Goal: Find specific page/section: Find specific page/section

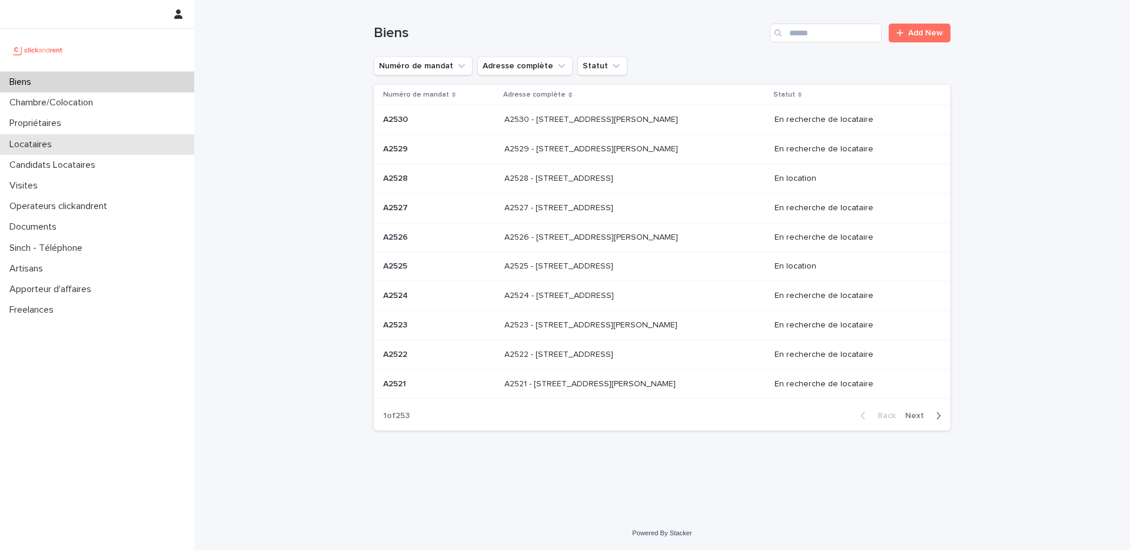
click at [86, 142] on div "Locataires" at bounding box center [97, 144] width 194 height 21
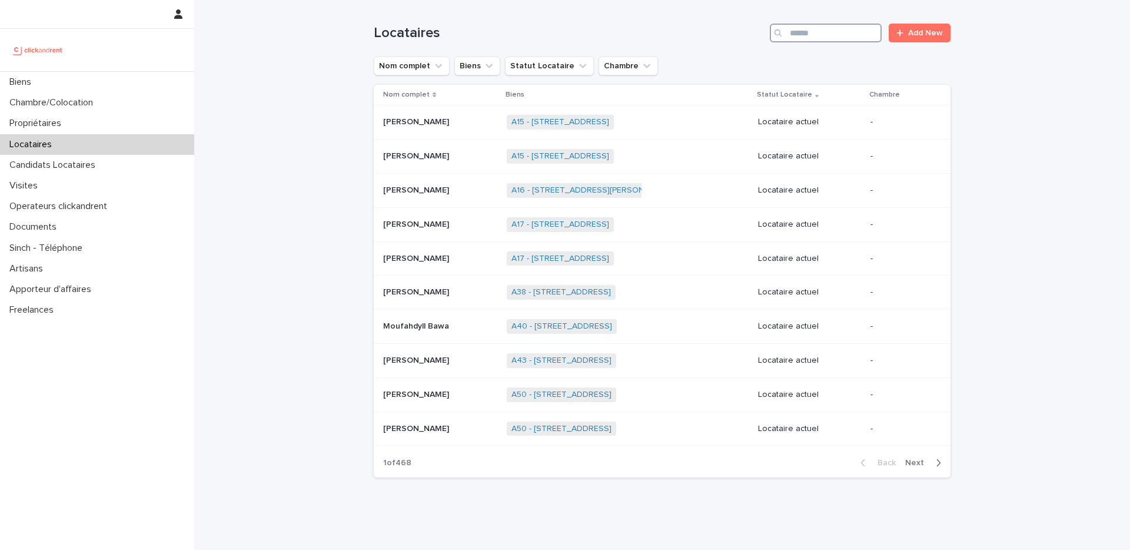
click at [810, 32] on input "Search" at bounding box center [826, 33] width 112 height 19
paste input "**********"
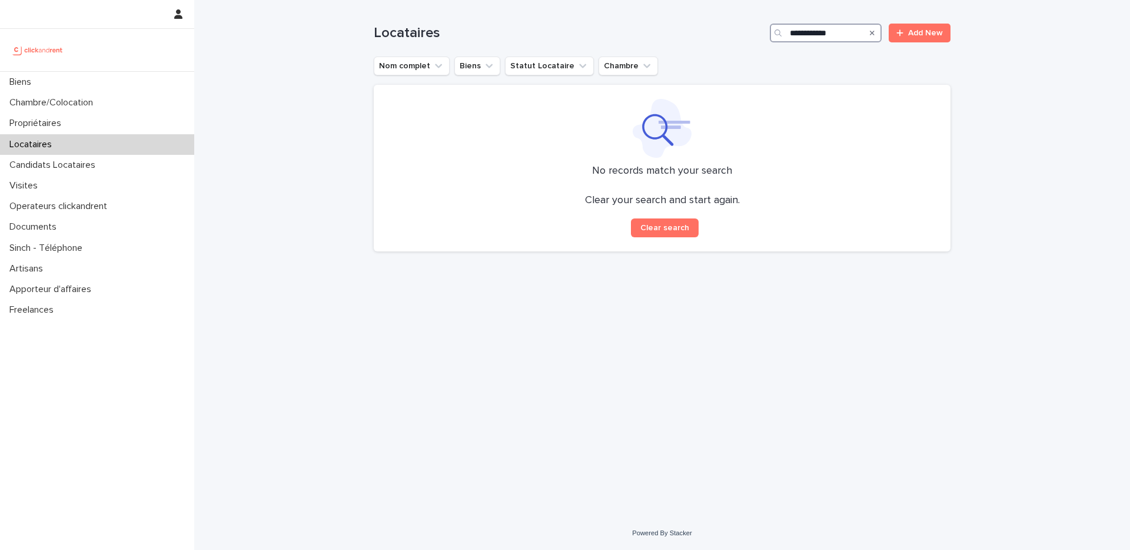
type input "**********"
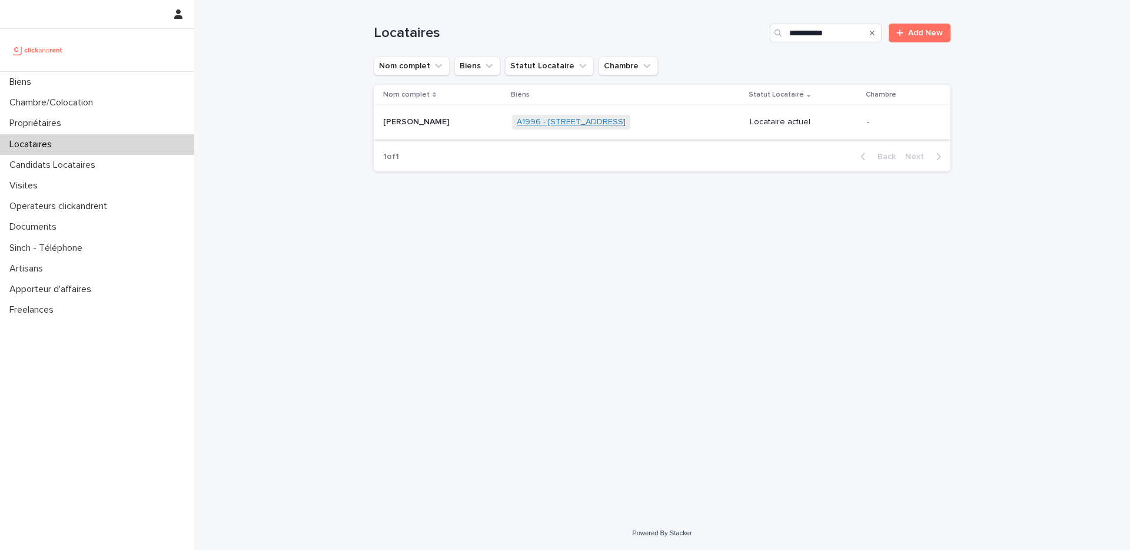
click at [547, 122] on link "A1996 - [STREET_ADDRESS]" at bounding box center [571, 122] width 109 height 10
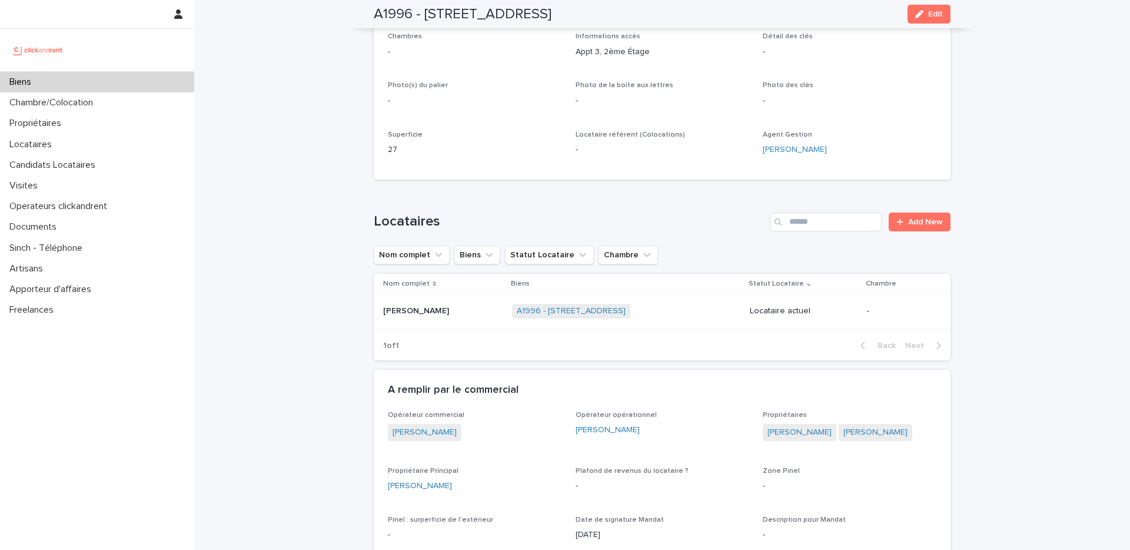
scroll to position [239, 0]
click at [531, 312] on link "A1996 - [STREET_ADDRESS]" at bounding box center [571, 312] width 109 height 10
click at [548, 313] on link "A1996 - [STREET_ADDRESS]" at bounding box center [571, 312] width 109 height 10
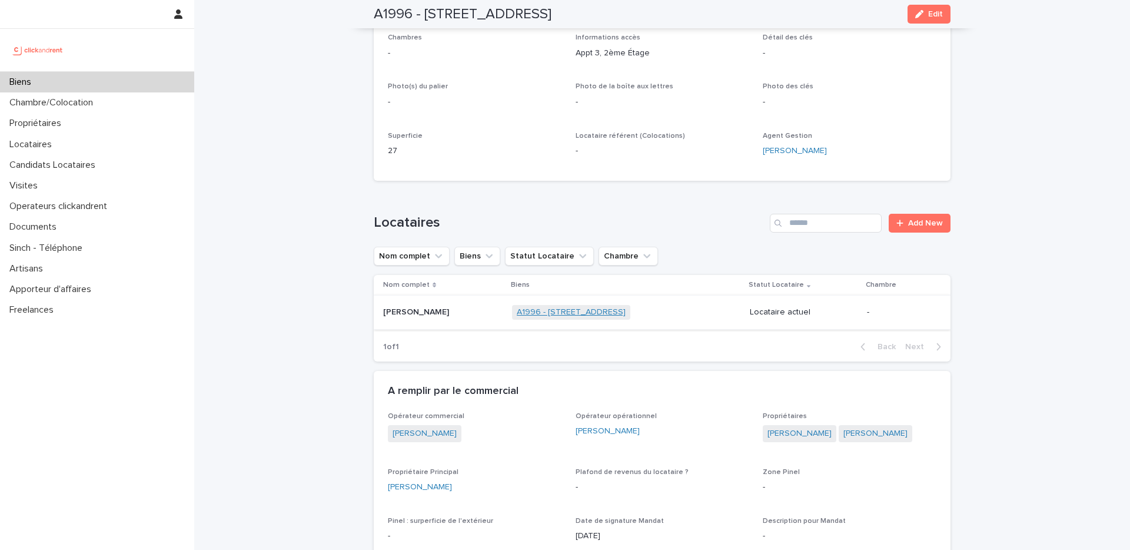
click at [548, 313] on link "A1996 - [STREET_ADDRESS]" at bounding box center [571, 312] width 109 height 10
click at [486, 298] on td "[PERSON_NAME] [PERSON_NAME]" at bounding box center [441, 312] width 134 height 34
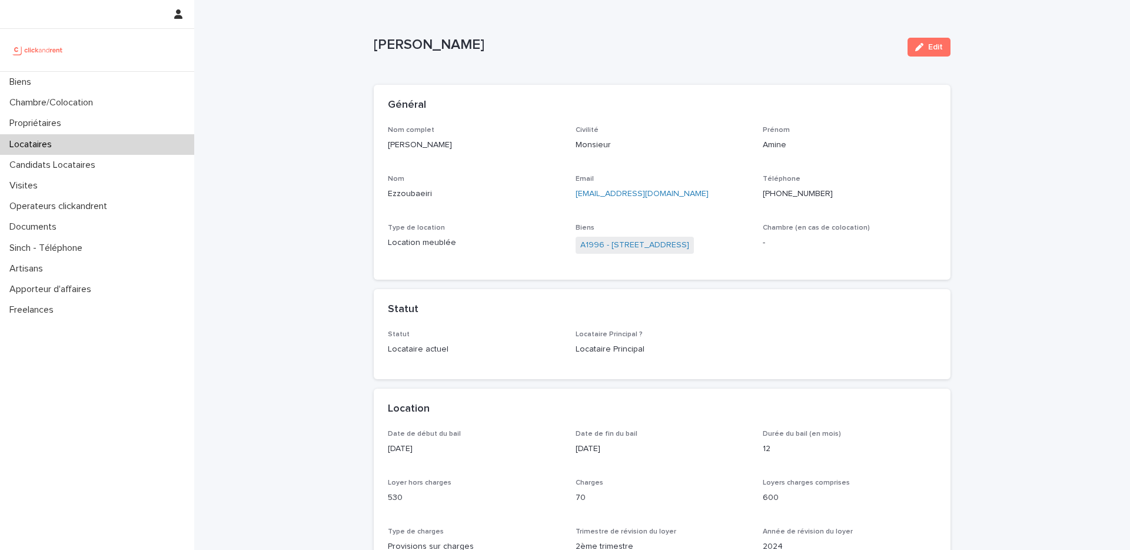
scroll to position [19, 0]
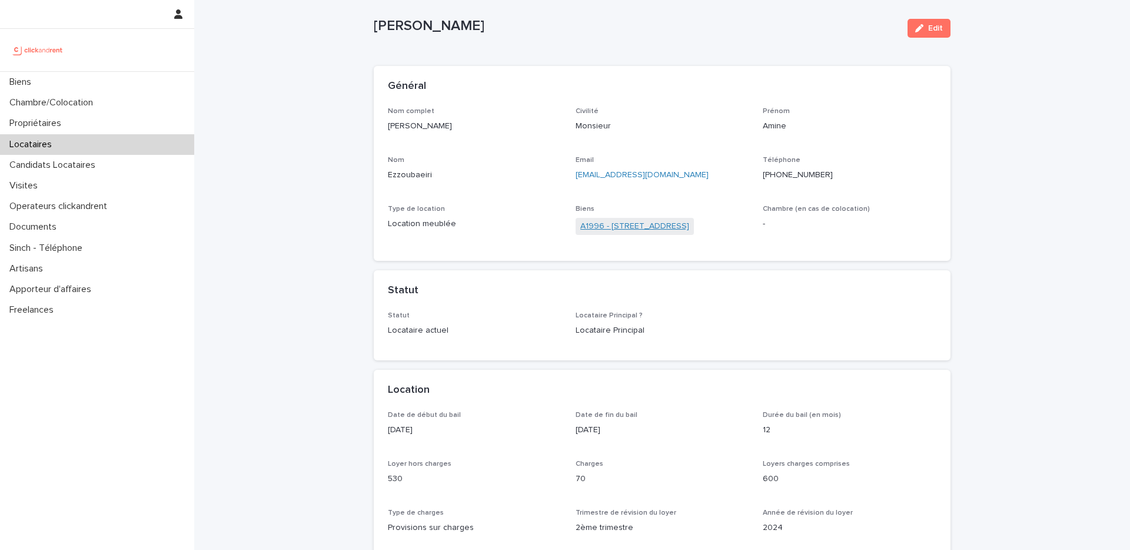
click at [598, 228] on link "A1996 - [STREET_ADDRESS]" at bounding box center [634, 226] width 109 height 12
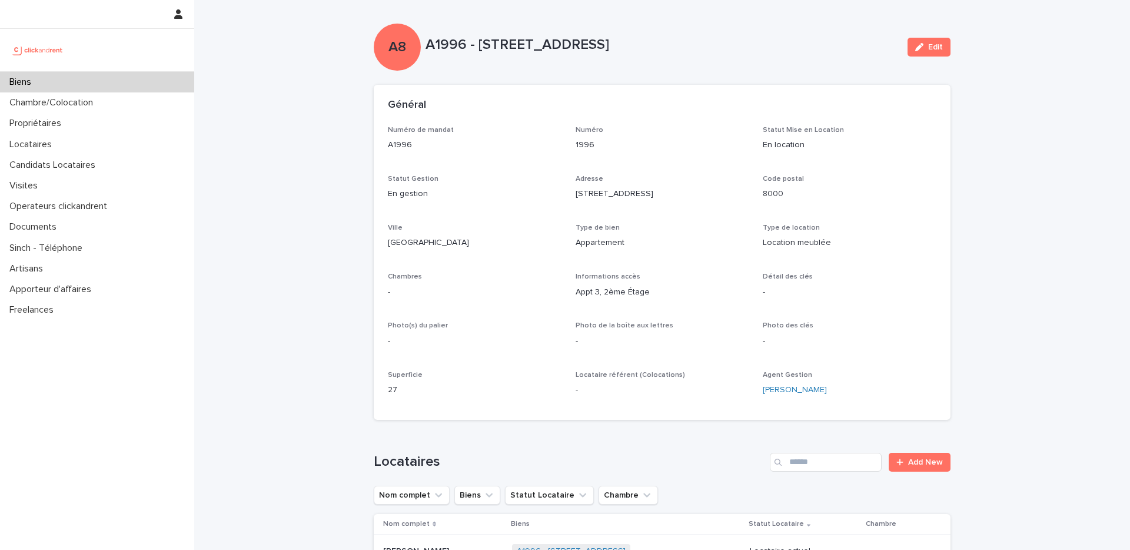
click at [443, 48] on p "A1996 - [STREET_ADDRESS]" at bounding box center [662, 44] width 473 height 17
copy p "A1996"
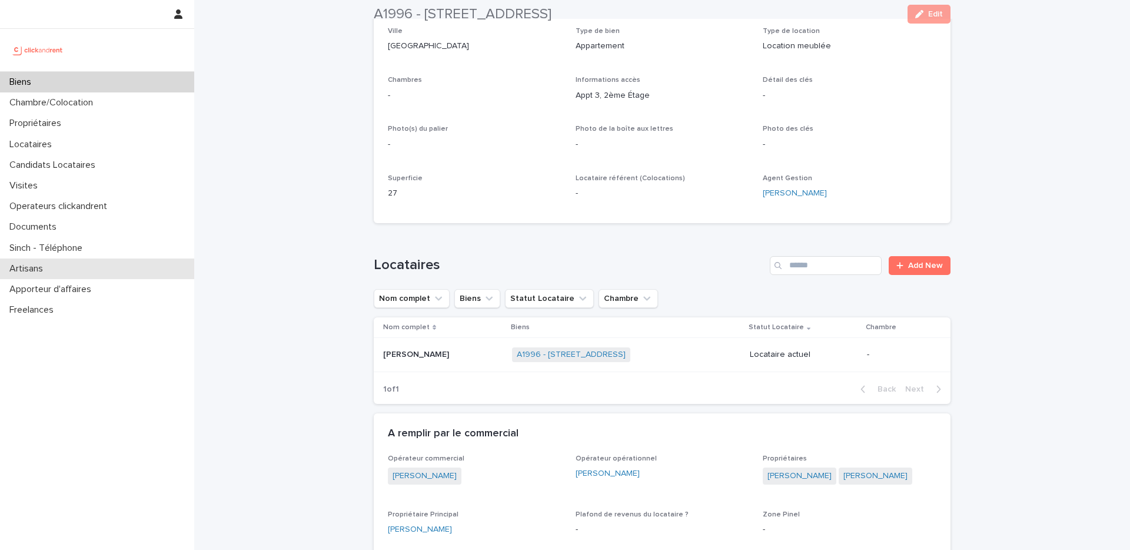
scroll to position [238, 0]
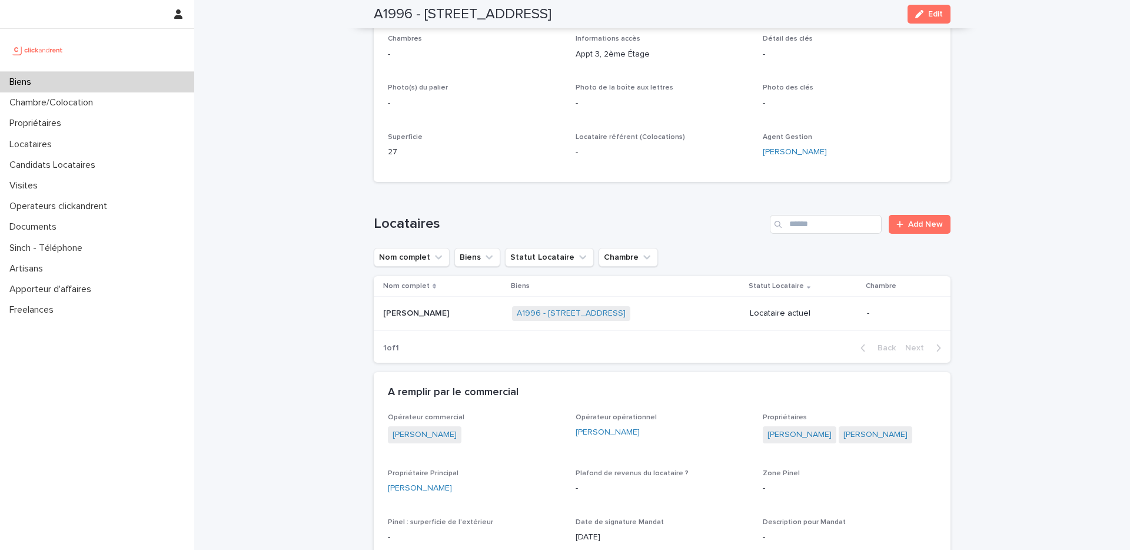
drag, startPoint x: 426, startPoint y: 14, endPoint x: 654, endPoint y: 12, distance: 228.4
click at [654, 12] on div "A1996 - [STREET_ADDRESS]" at bounding box center [662, 14] width 577 height 28
copy h2 "[STREET_ADDRESS]"
